Goal: Task Accomplishment & Management: Manage account settings

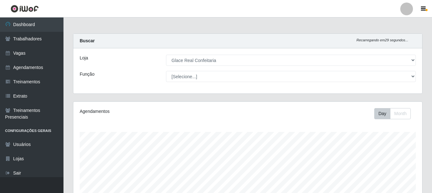
select select "445"
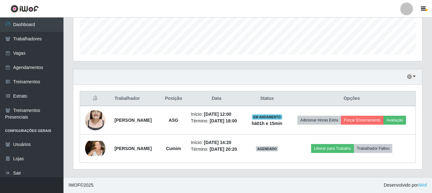
scroll to position [132, 349]
click at [413, 73] on button "button" at bounding box center [411, 76] width 9 height 7
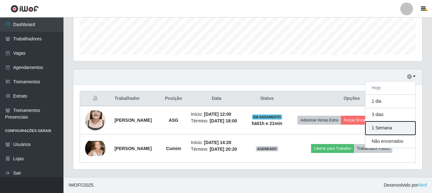
click at [394, 122] on button "1 Semana" at bounding box center [390, 127] width 50 height 13
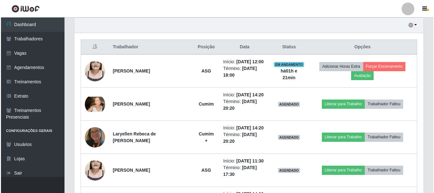
scroll to position [192, 0]
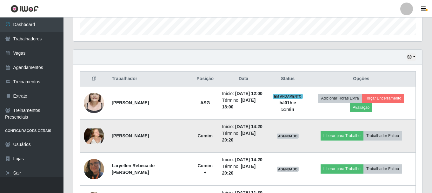
drag, startPoint x: 111, startPoint y: 133, endPoint x: 160, endPoint y: 137, distance: 49.1
click at [160, 137] on td "[PERSON_NAME]" at bounding box center [150, 135] width 84 height 33
copy strong "[PERSON_NAME]"
click at [375, 138] on button "Trabalhador Faltou" at bounding box center [382, 135] width 38 height 9
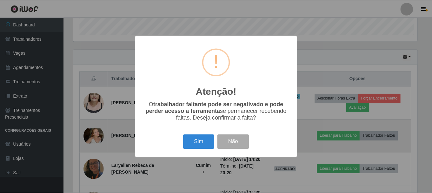
scroll to position [132, 346]
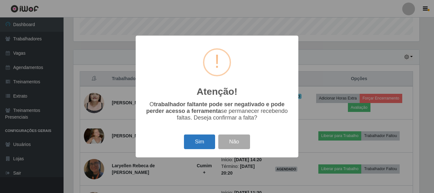
click at [200, 143] on button "Sim" at bounding box center [199, 141] width 31 height 15
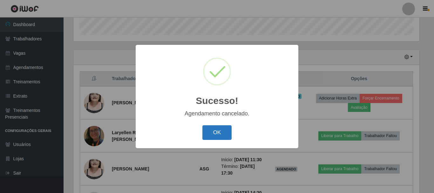
click at [212, 126] on button "OK" at bounding box center [217, 132] width 30 height 15
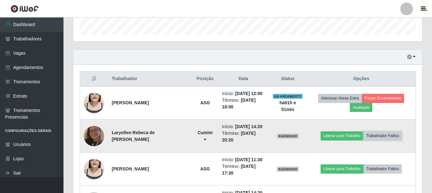
scroll to position [65, 0]
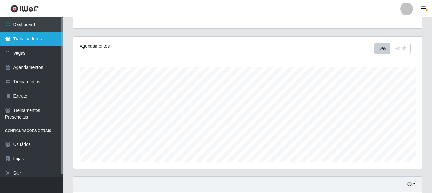
click at [38, 36] on link "Trabalhadores" at bounding box center [31, 39] width 63 height 14
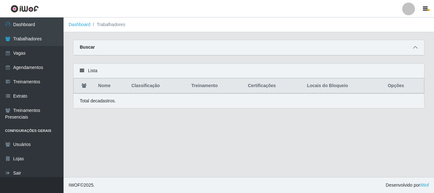
click at [416, 48] on icon at bounding box center [415, 47] width 4 height 4
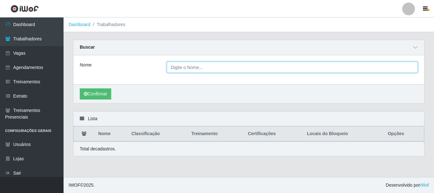
click at [232, 63] on input "Nome" at bounding box center [292, 67] width 251 height 11
paste input "[PERSON_NAME]"
type input "[PERSON_NAME]"
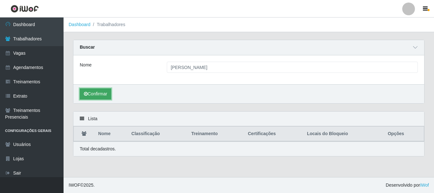
click at [96, 94] on button "Confirmar" at bounding box center [95, 93] width 31 height 11
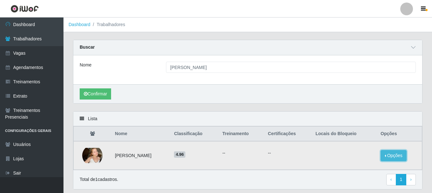
click at [390, 154] on button "Opções" at bounding box center [394, 155] width 26 height 11
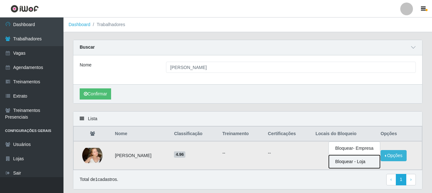
click at [352, 163] on button "Bloquear - Loja" at bounding box center [354, 161] width 51 height 13
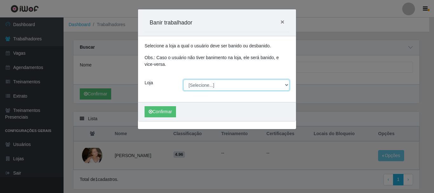
click at [212, 88] on select "[Selecione...] Glace Real Confeitaria" at bounding box center [236, 84] width 106 height 11
select select "445"
click at [183, 79] on select "[Selecione...] Glace Real Confeitaria" at bounding box center [236, 84] width 106 height 11
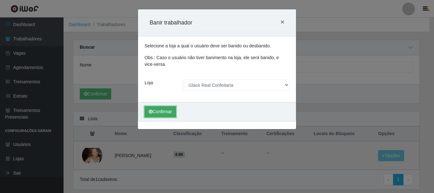
click at [164, 108] on button "Confirmar" at bounding box center [159, 111] width 31 height 11
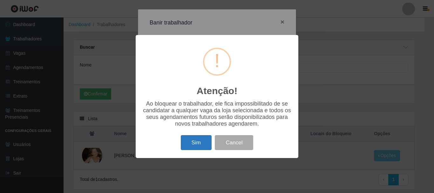
click at [200, 144] on button "Sim" at bounding box center [196, 142] width 31 height 15
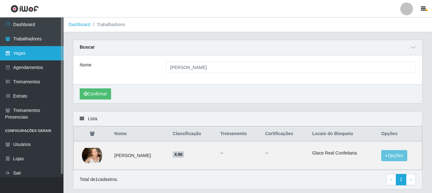
click at [40, 51] on link "Vagas" at bounding box center [31, 53] width 63 height 14
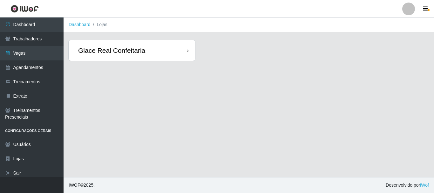
click at [113, 50] on div "Glace Real Confeitaria" at bounding box center [111, 50] width 67 height 8
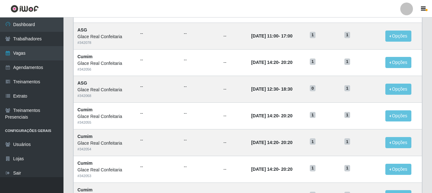
scroll to position [345, 0]
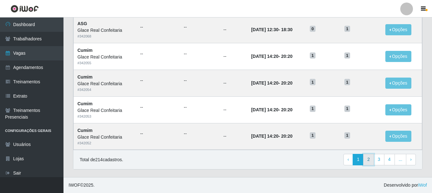
click at [370, 158] on link "2" at bounding box center [368, 159] width 11 height 11
